Goal: Answer question/provide support: Share knowledge or assist other users

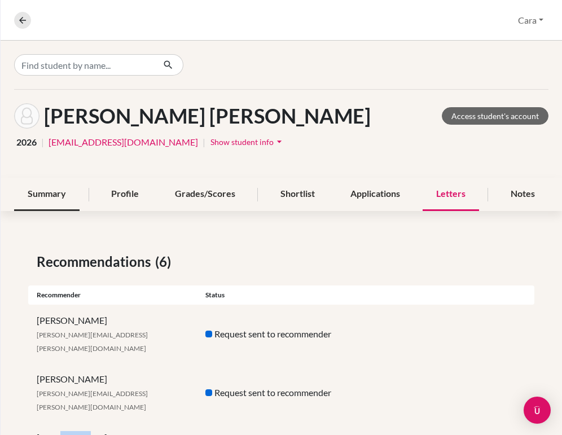
scroll to position [167, 0]
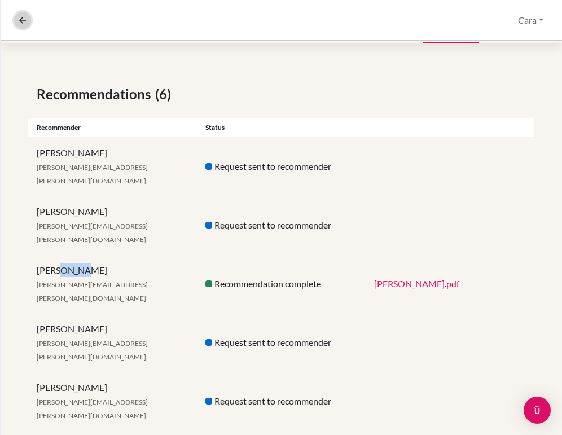
click at [25, 19] on icon at bounding box center [22, 20] width 10 height 10
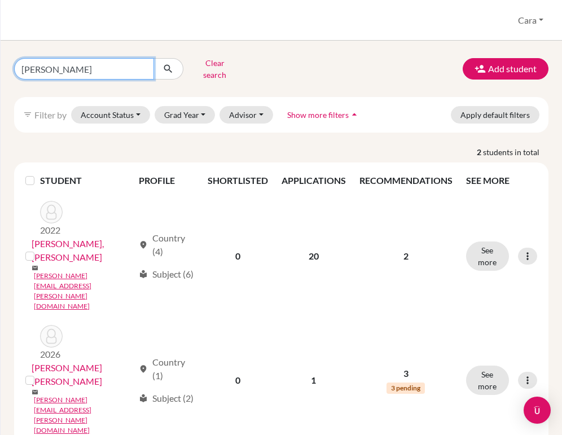
click at [139, 67] on input "[PERSON_NAME]" at bounding box center [84, 68] width 140 height 21
type input "a"
type input "[PERSON_NAME]"
click button "submit" at bounding box center [168, 68] width 30 height 21
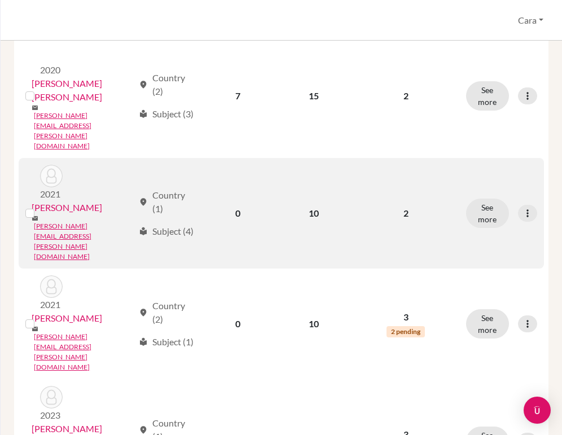
scroll to position [321, 0]
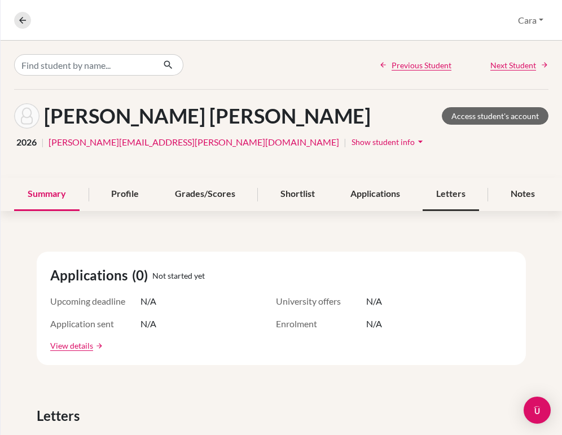
click at [452, 185] on div "Letters" at bounding box center [450, 194] width 56 height 33
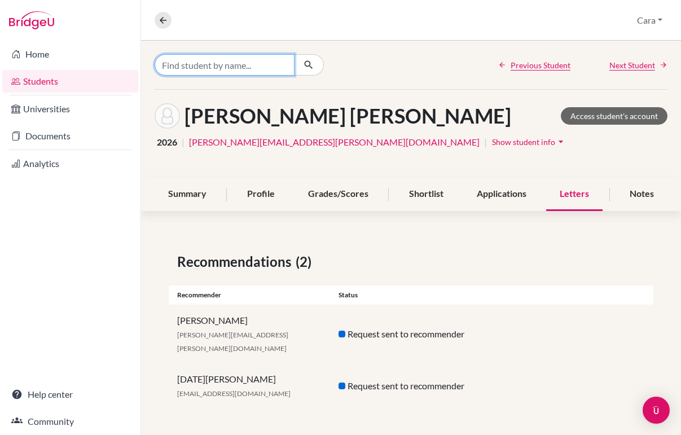
click at [270, 69] on input "Find student by name..." at bounding box center [224, 64] width 140 height 21
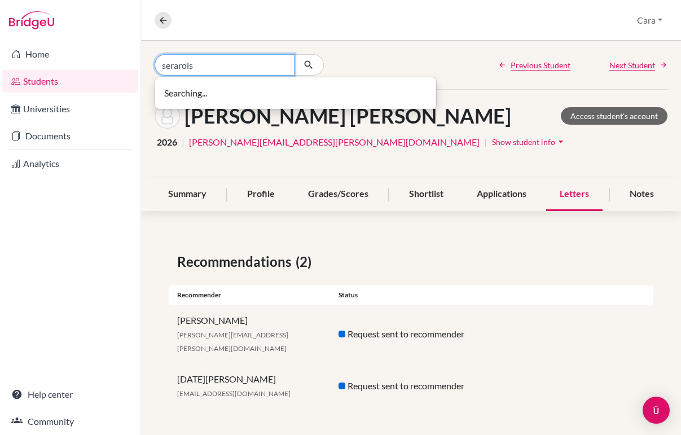
type input "serarols"
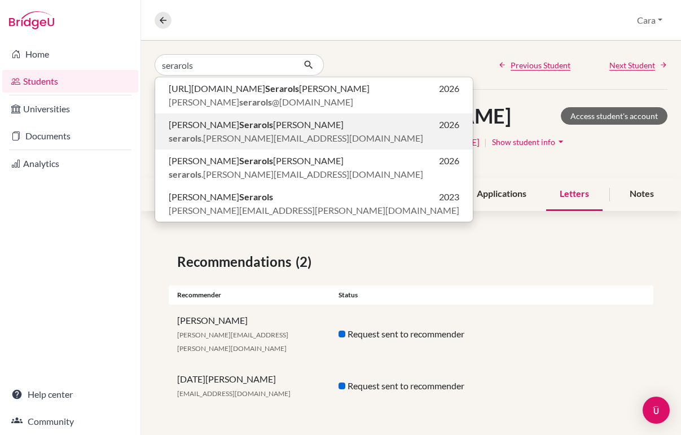
click at [276, 143] on span "serarols .[PERSON_NAME][EMAIL_ADDRESS][DOMAIN_NAME]" at bounding box center [296, 138] width 254 height 14
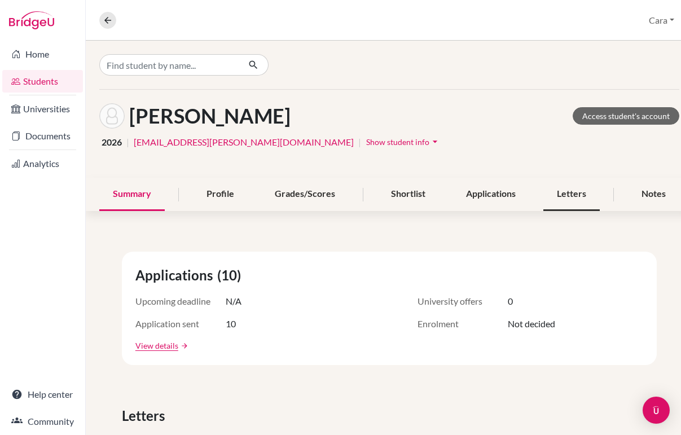
click at [561, 200] on div "Letters" at bounding box center [571, 194] width 56 height 33
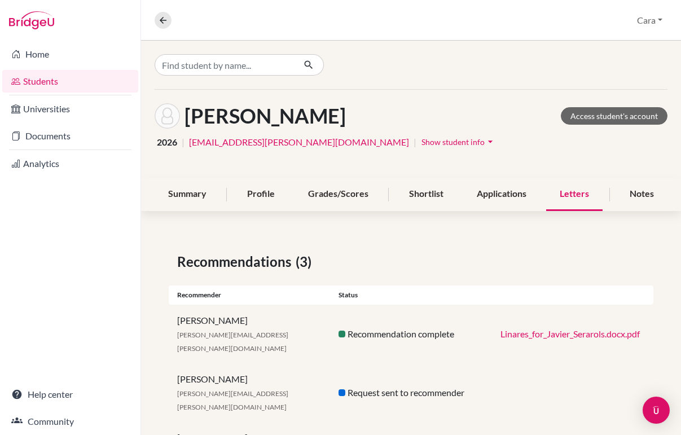
scroll to position [32, 0]
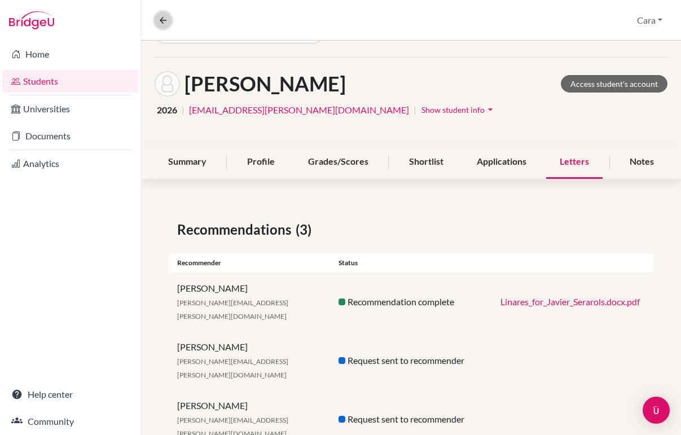
click at [171, 19] on button at bounding box center [162, 20] width 17 height 17
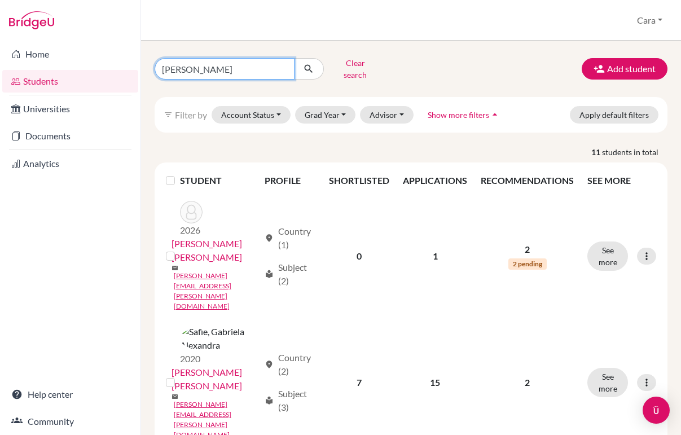
click at [244, 69] on input "[PERSON_NAME]" at bounding box center [224, 68] width 140 height 21
type input "serarols"
click button "submit" at bounding box center [309, 68] width 30 height 21
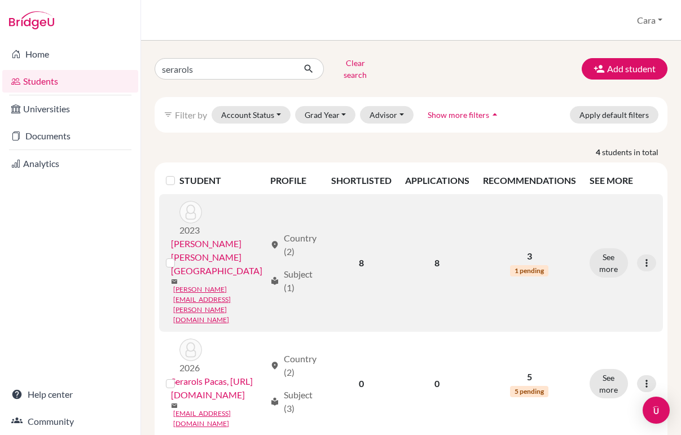
scroll to position [86, 0]
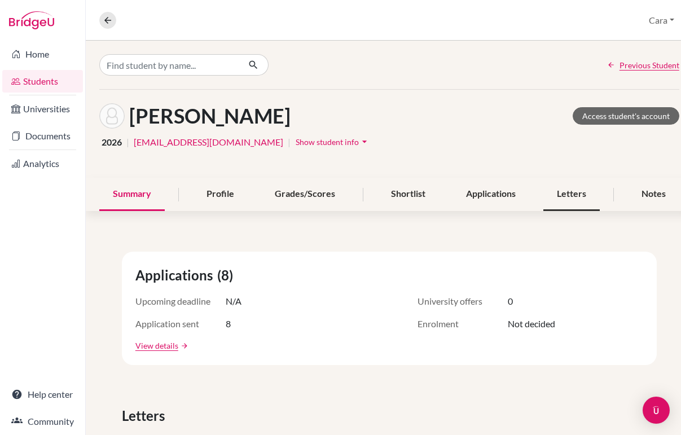
click at [558, 202] on div "Letters" at bounding box center [571, 194] width 56 height 33
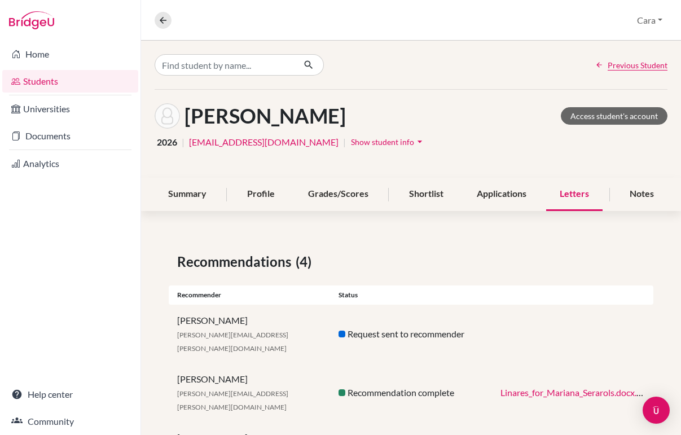
scroll to position [77, 0]
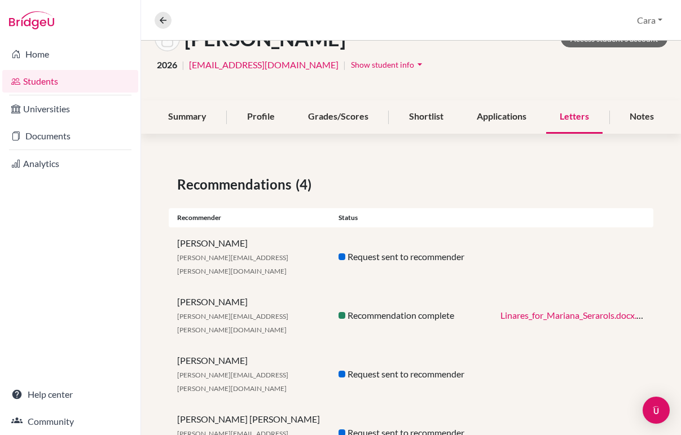
drag, startPoint x: 255, startPoint y: 245, endPoint x: 161, endPoint y: 245, distance: 94.2
click at [161, 245] on div "Recommendations (4) Recommender Status Gadiel Rachelson [EMAIL_ADDRESS][PERSON_…" at bounding box center [411, 318] width 540 height 342
copy div "[PERSON_NAME]"
drag, startPoint x: 245, startPoint y: 330, endPoint x: 161, endPoint y: 330, distance: 84.0
click at [161, 330] on div "Recommendations (4) Recommender Status Gadiel Rachelson [EMAIL_ADDRESS][PERSON_…" at bounding box center [411, 318] width 540 height 342
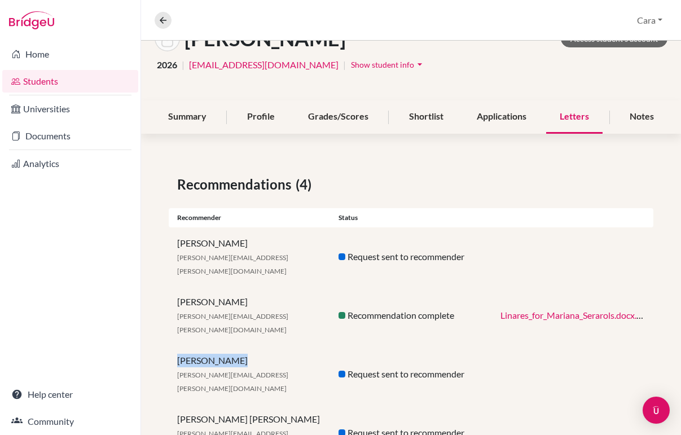
copy div "[PERSON_NAME]"
click at [165, 19] on icon at bounding box center [163, 20] width 10 height 10
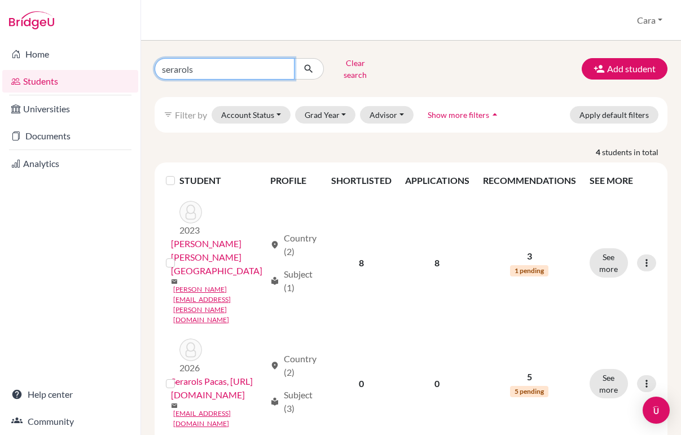
click at [173, 65] on input "serarols" at bounding box center [224, 68] width 140 height 21
type input "[PERSON_NAME]"
click button "submit" at bounding box center [309, 68] width 30 height 21
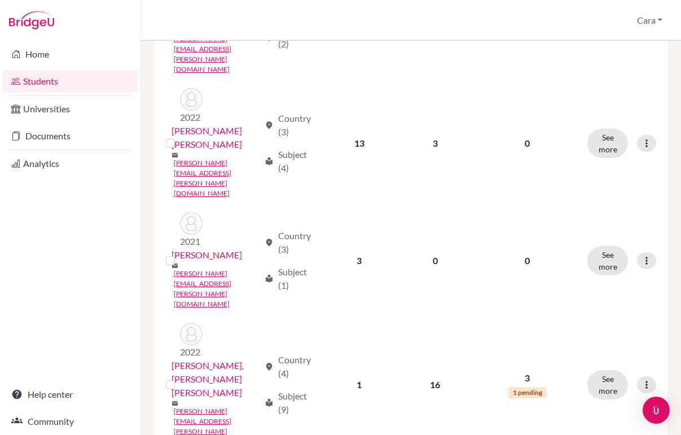
scroll to position [1152, 0]
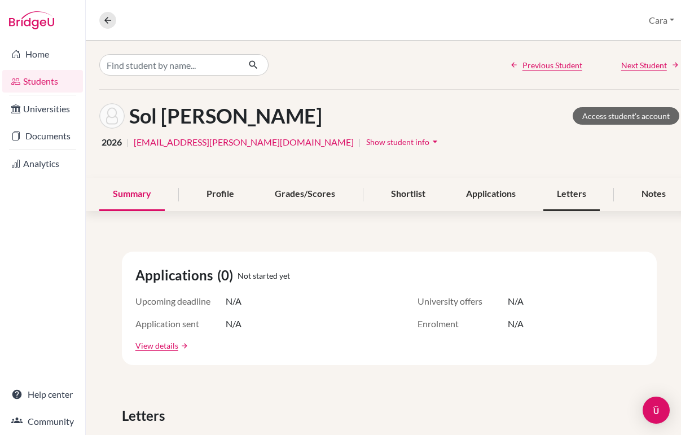
click at [561, 197] on div "Letters" at bounding box center [571, 194] width 56 height 33
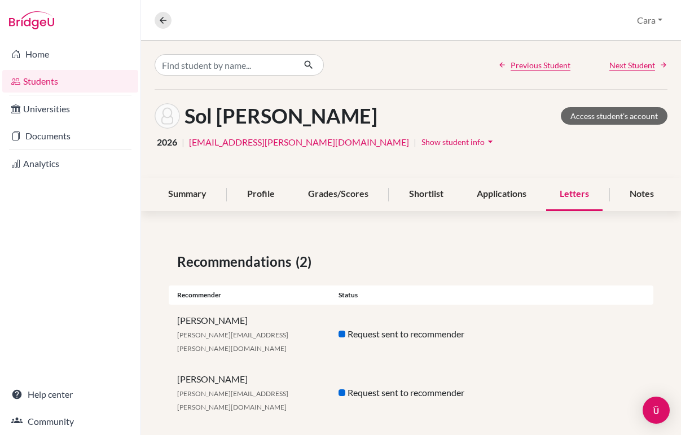
click at [261, 78] on div "Previous Student Next Student" at bounding box center [411, 65] width 540 height 48
click at [261, 65] on input "Find student by name..." at bounding box center [224, 64] width 140 height 21
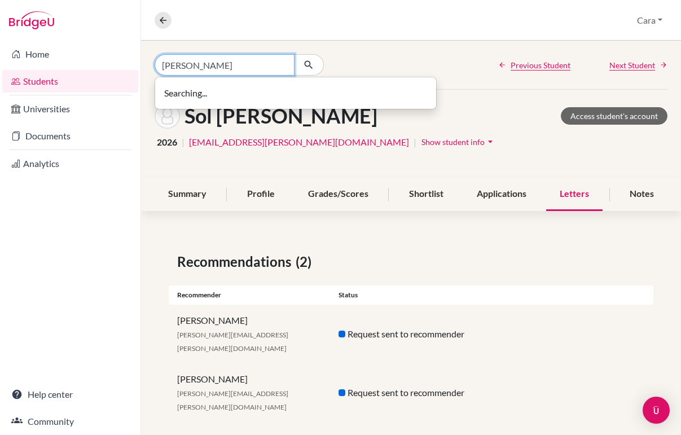
type input "[PERSON_NAME]"
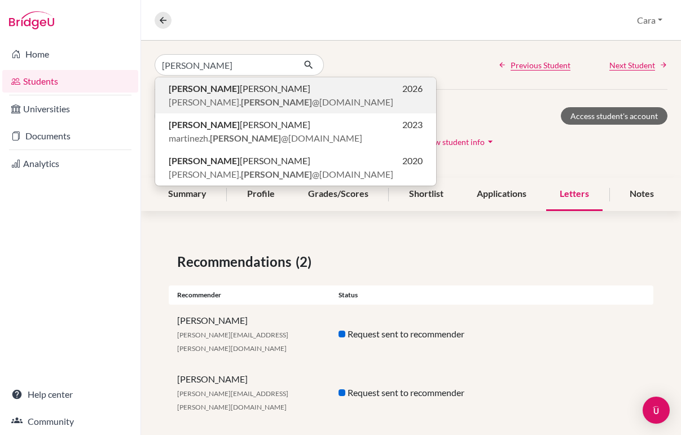
click at [267, 95] on p "[PERSON_NAME] 2026" at bounding box center [296, 89] width 254 height 14
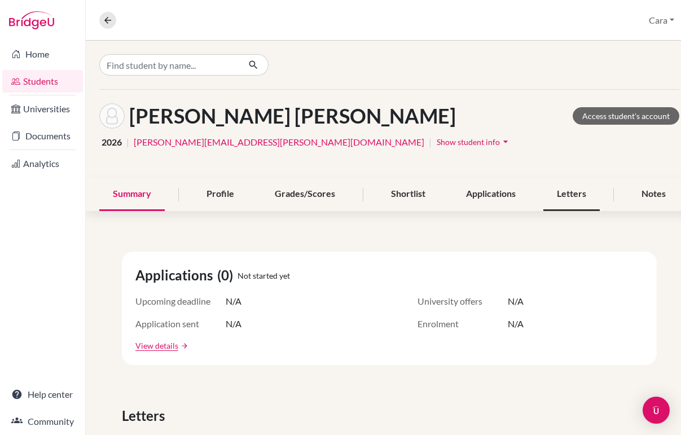
click at [556, 187] on div "Letters" at bounding box center [571, 194] width 56 height 33
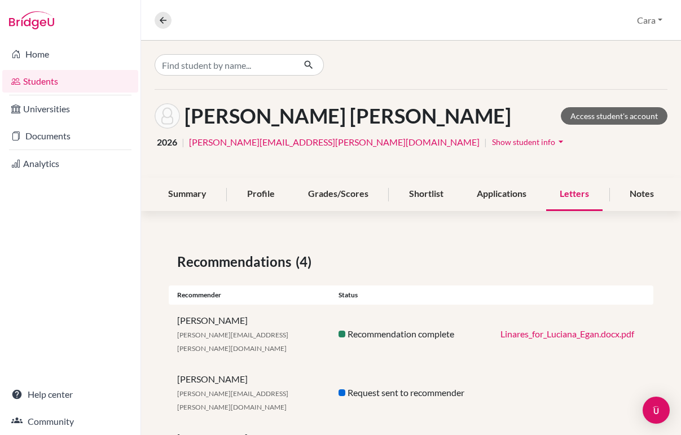
scroll to position [77, 0]
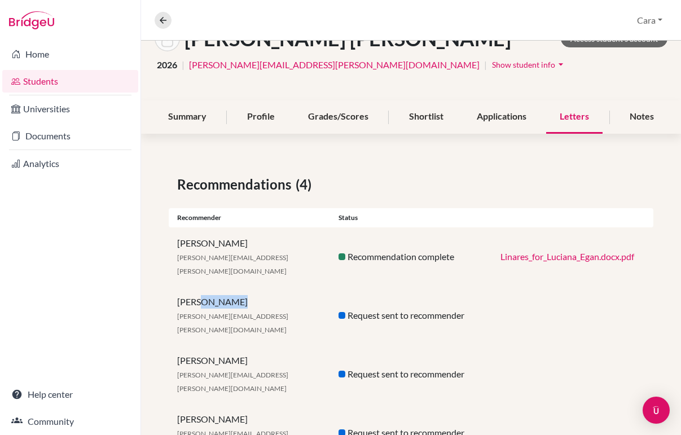
drag, startPoint x: 232, startPoint y: 290, endPoint x: 197, endPoint y: 290, distance: 35.0
click at [197, 295] on div "[PERSON_NAME] [PERSON_NAME][EMAIL_ADDRESS][PERSON_NAME][DOMAIN_NAME]" at bounding box center [249, 315] width 161 height 41
copy div "[PERSON_NAME]"
